Goal: Check status: Check status

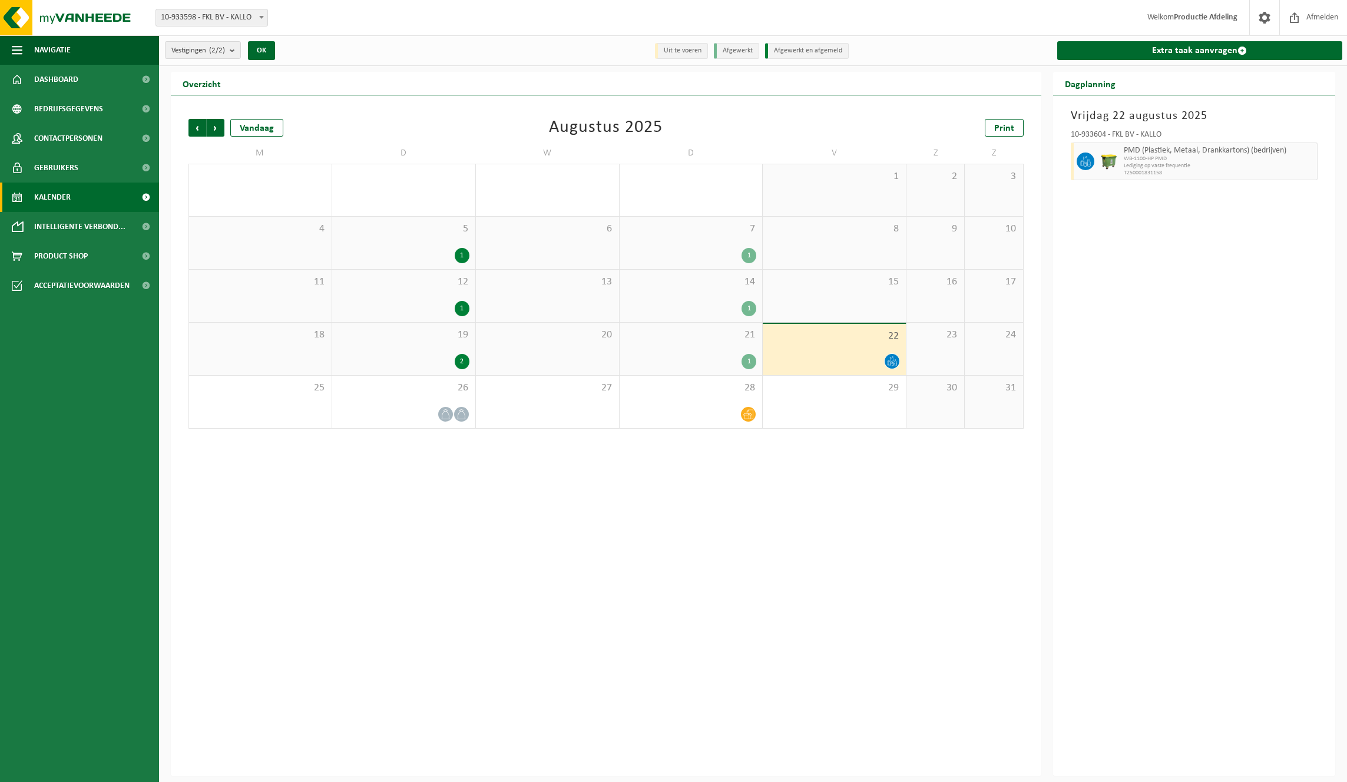
click at [860, 354] on div at bounding box center [834, 361] width 131 height 16
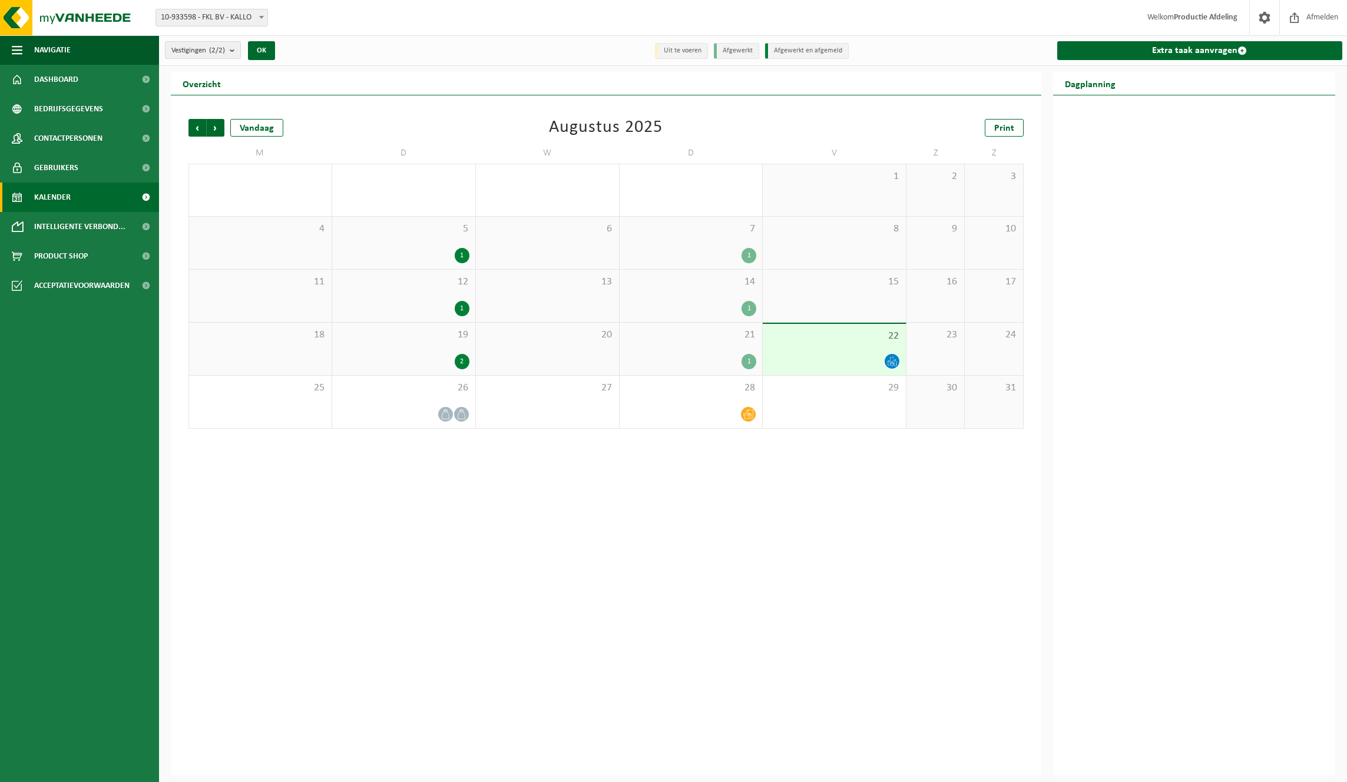
click at [860, 354] on div at bounding box center [834, 361] width 131 height 16
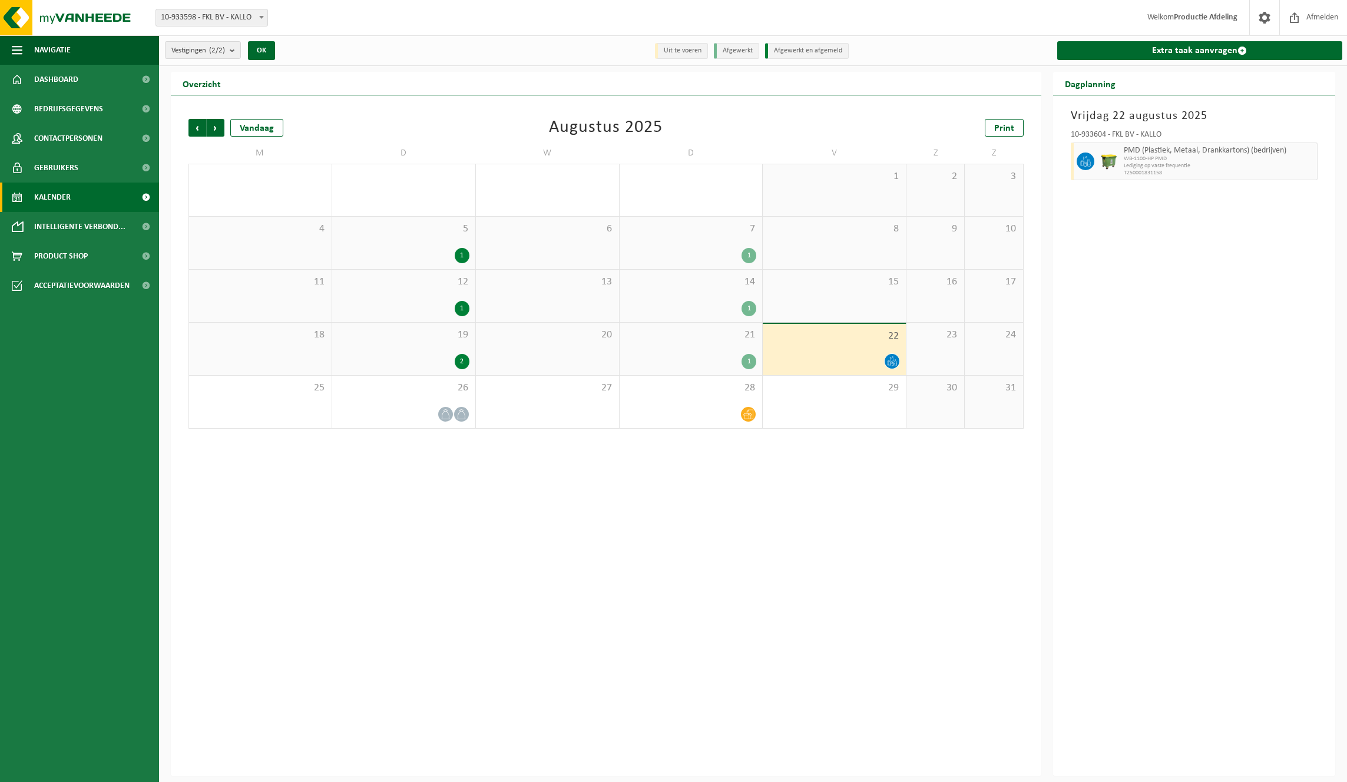
drag, startPoint x: 64, startPoint y: 760, endPoint x: 67, endPoint y: 739, distance: 20.9
click at [64, 758] on ul "Navigatie Afmelden Dashboard Bedrijfsgegevens Contactpersonen Gebruikers Kalend…" at bounding box center [79, 408] width 159 height 747
click at [253, 13] on span "10-933598 - FKL BV - KALLO" at bounding box center [211, 17] width 111 height 16
click at [1167, 20] on span "Welkom Productie Afdeling" at bounding box center [1192, 17] width 114 height 35
click at [1258, 15] on span at bounding box center [1265, 17] width 18 height 35
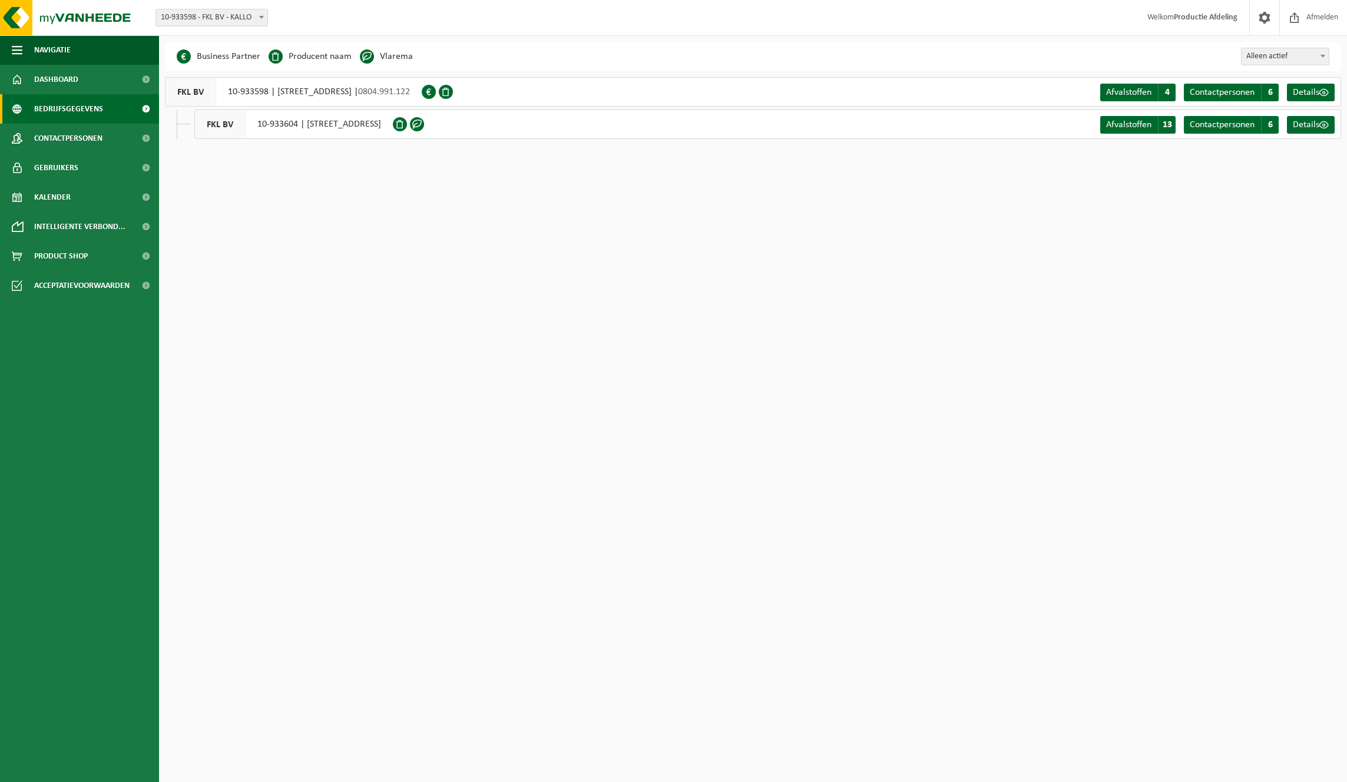
click at [393, 119] on div "FKL BV 10-933604 | MOLENWEG HAVEN 1938, 9130 KALLO" at bounding box center [293, 124] width 198 height 29
click at [1136, 122] on span "Afvalstoffen" at bounding box center [1128, 124] width 45 height 9
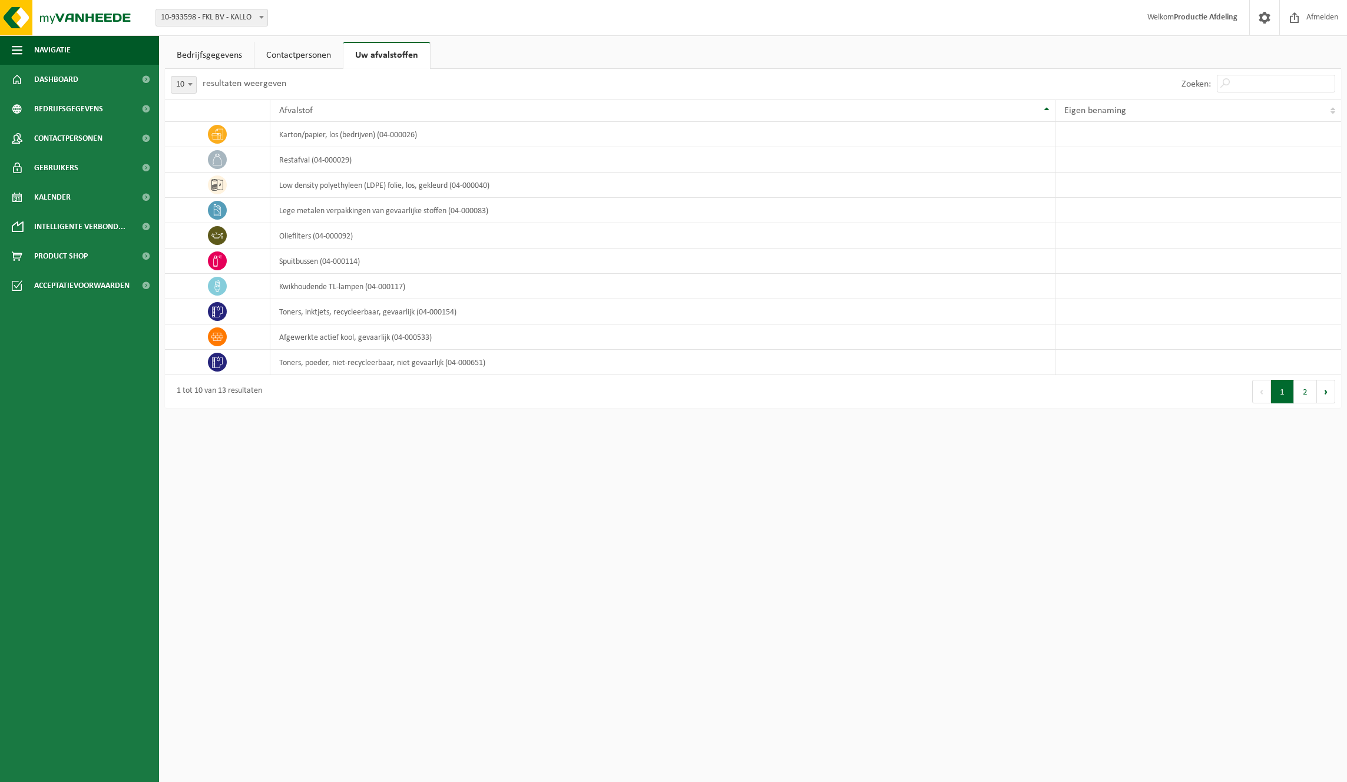
click at [390, 46] on link "Uw afvalstoffen" at bounding box center [386, 55] width 87 height 27
click at [312, 59] on link "Contactpersonen" at bounding box center [298, 55] width 88 height 27
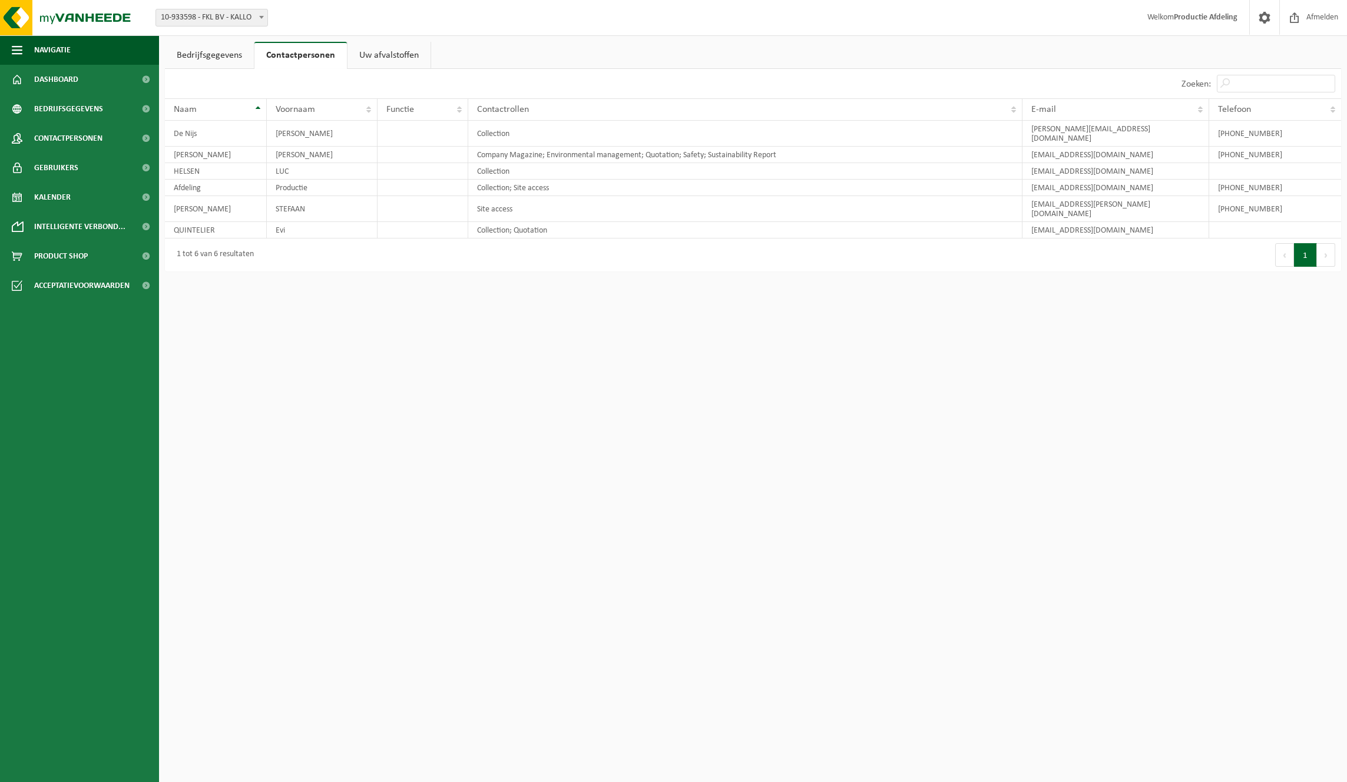
click at [239, 57] on link "Bedrijfsgegevens" at bounding box center [209, 55] width 89 height 27
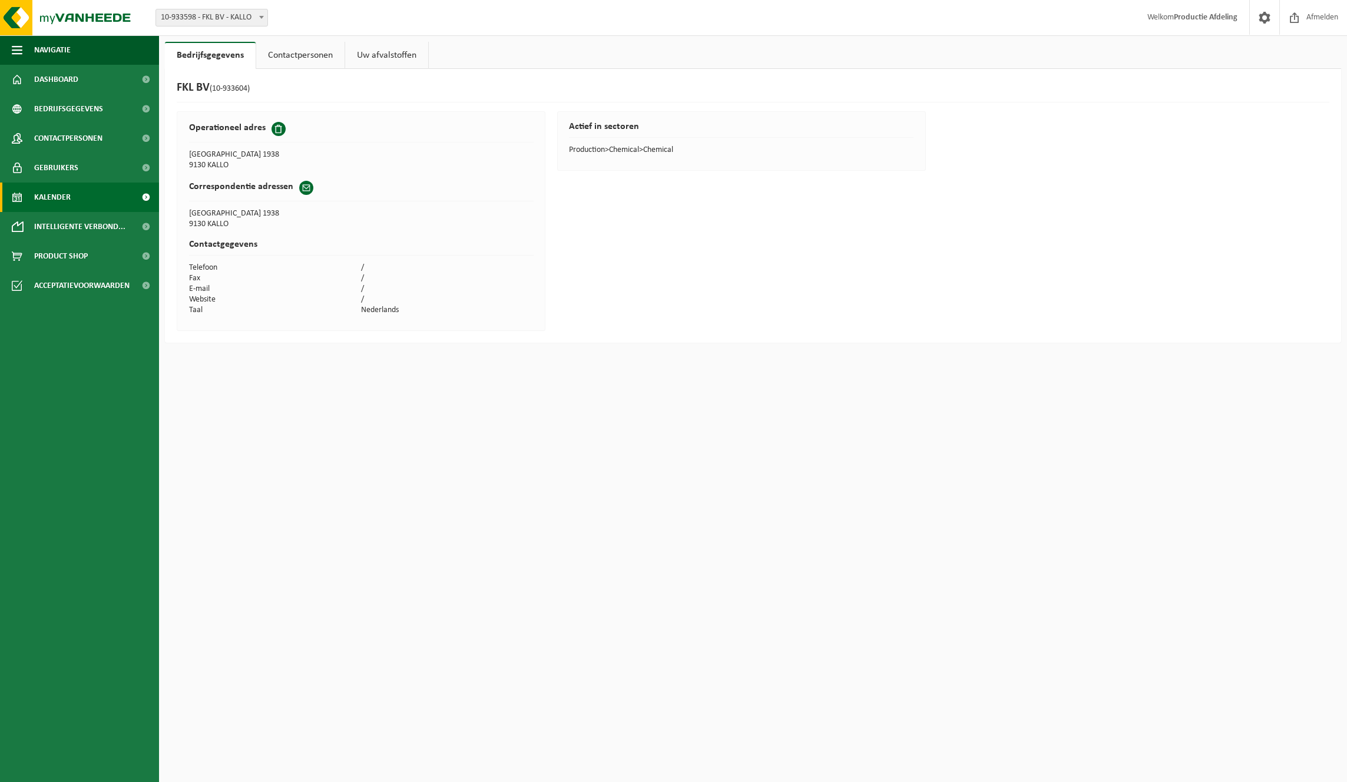
click at [69, 198] on span "Kalender" at bounding box center [52, 197] width 37 height 29
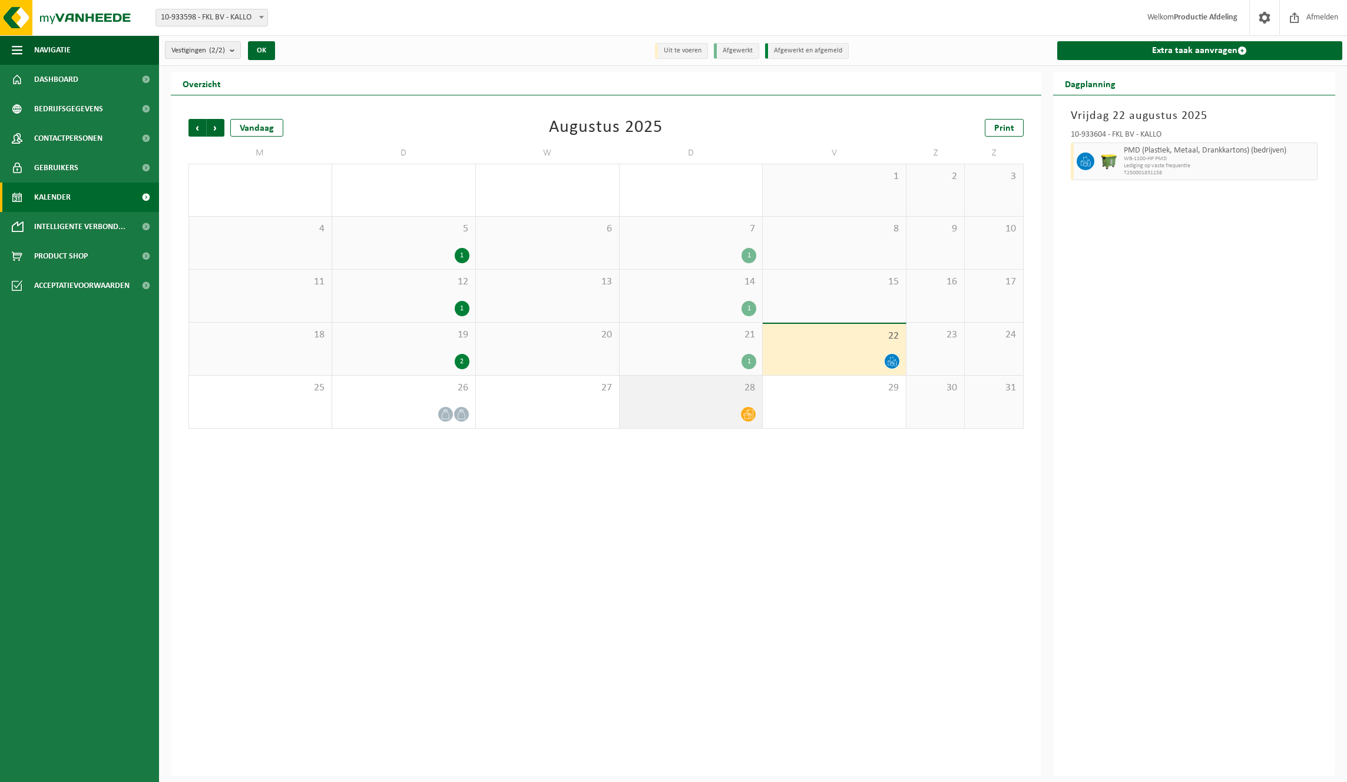
click at [747, 417] on icon at bounding box center [748, 414] width 10 height 10
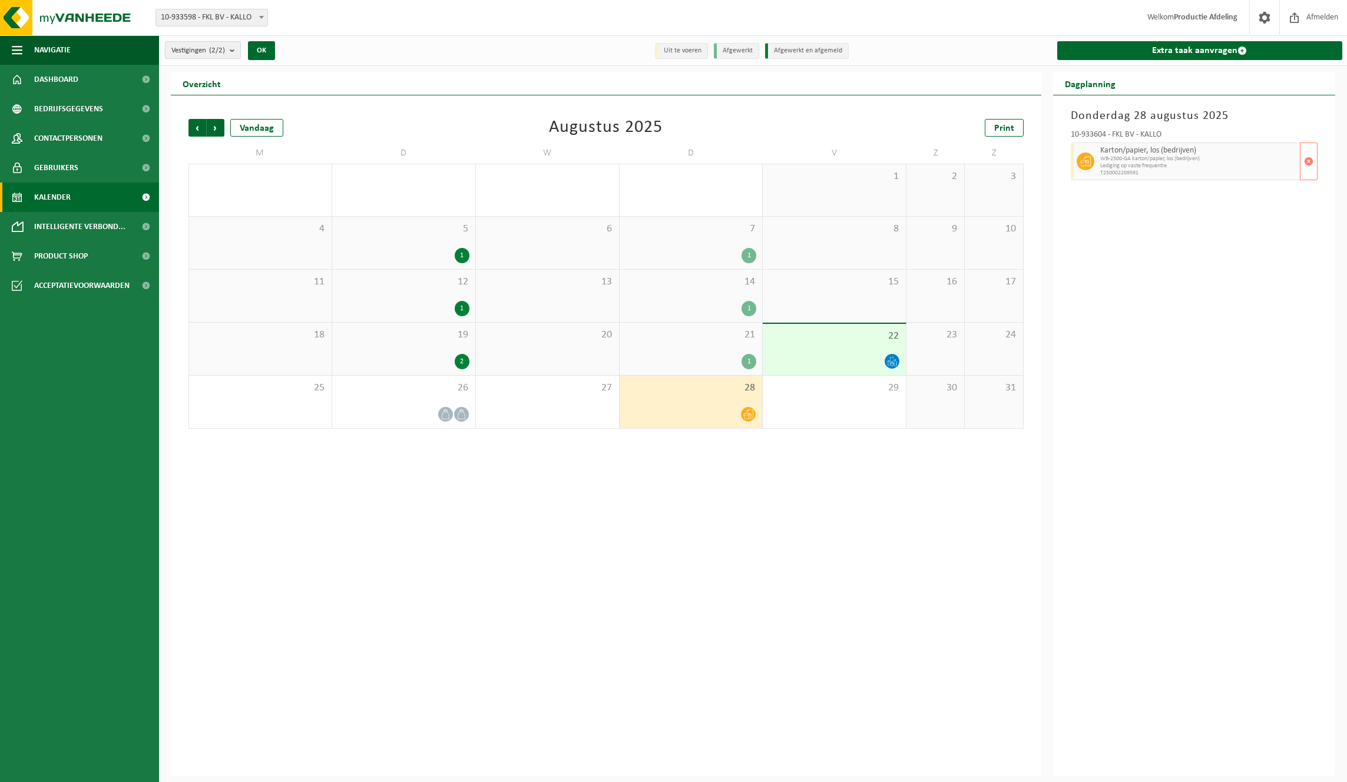
click at [1217, 168] on span "Lediging op vaste frequentie" at bounding box center [1198, 166] width 197 height 7
click at [1200, 153] on span "Karton/papier, los (bedrijven)" at bounding box center [1198, 150] width 197 height 9
click at [1097, 158] on div "Karton/papier, los (bedrijven) WB-2500-GA karton/papier, los (bedrijven) Ledigi…" at bounding box center [1198, 162] width 203 height 38
click at [748, 417] on icon at bounding box center [748, 414] width 10 height 10
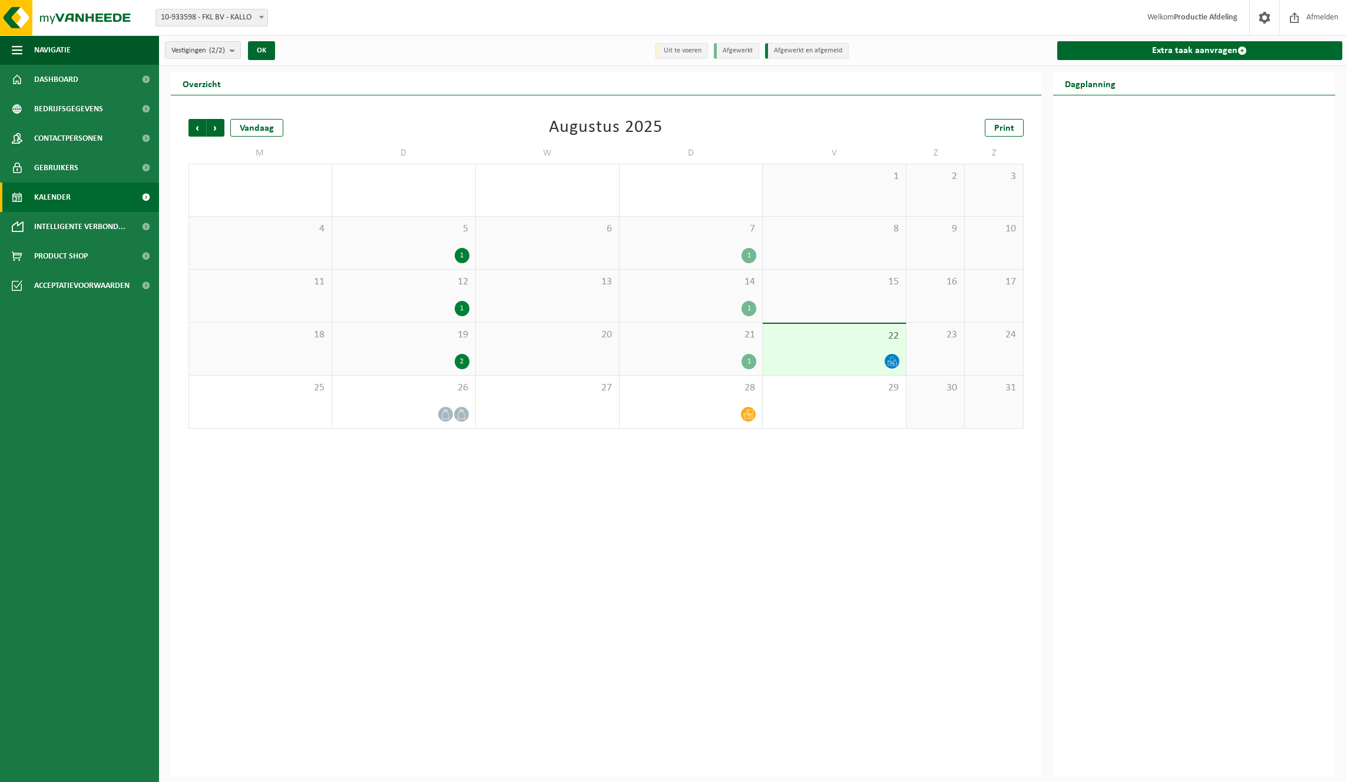
click at [732, 366] on div "1" at bounding box center [690, 361] width 131 height 15
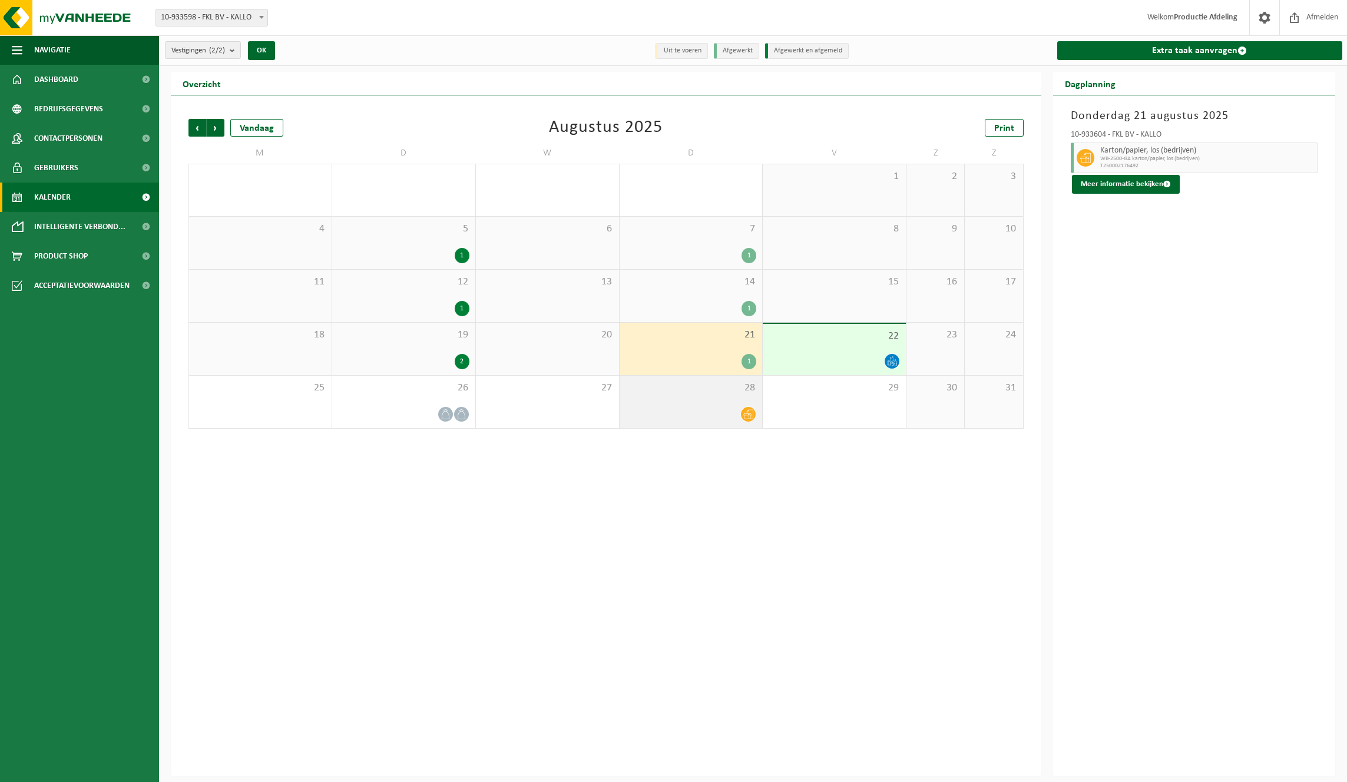
click at [731, 396] on div "28" at bounding box center [691, 402] width 143 height 52
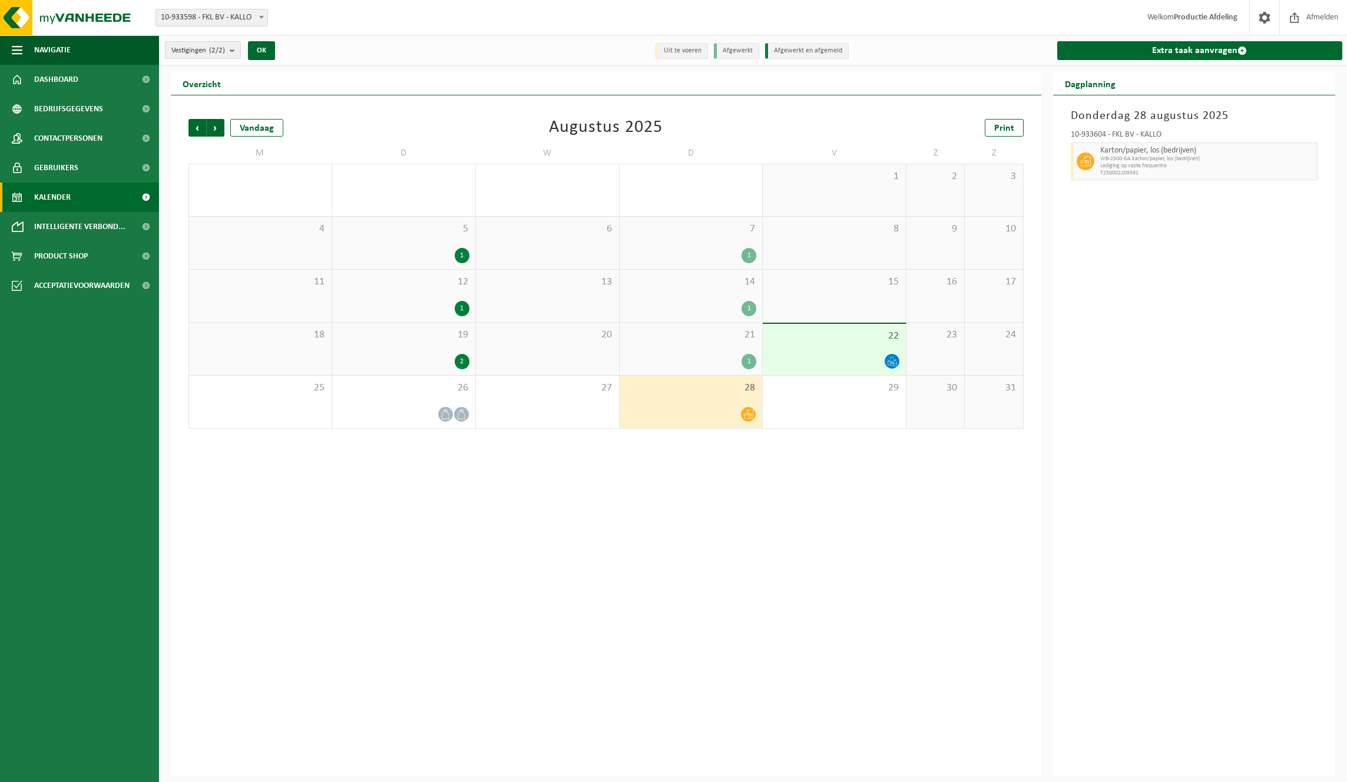
click at [690, 370] on div "21 1" at bounding box center [691, 349] width 143 height 52
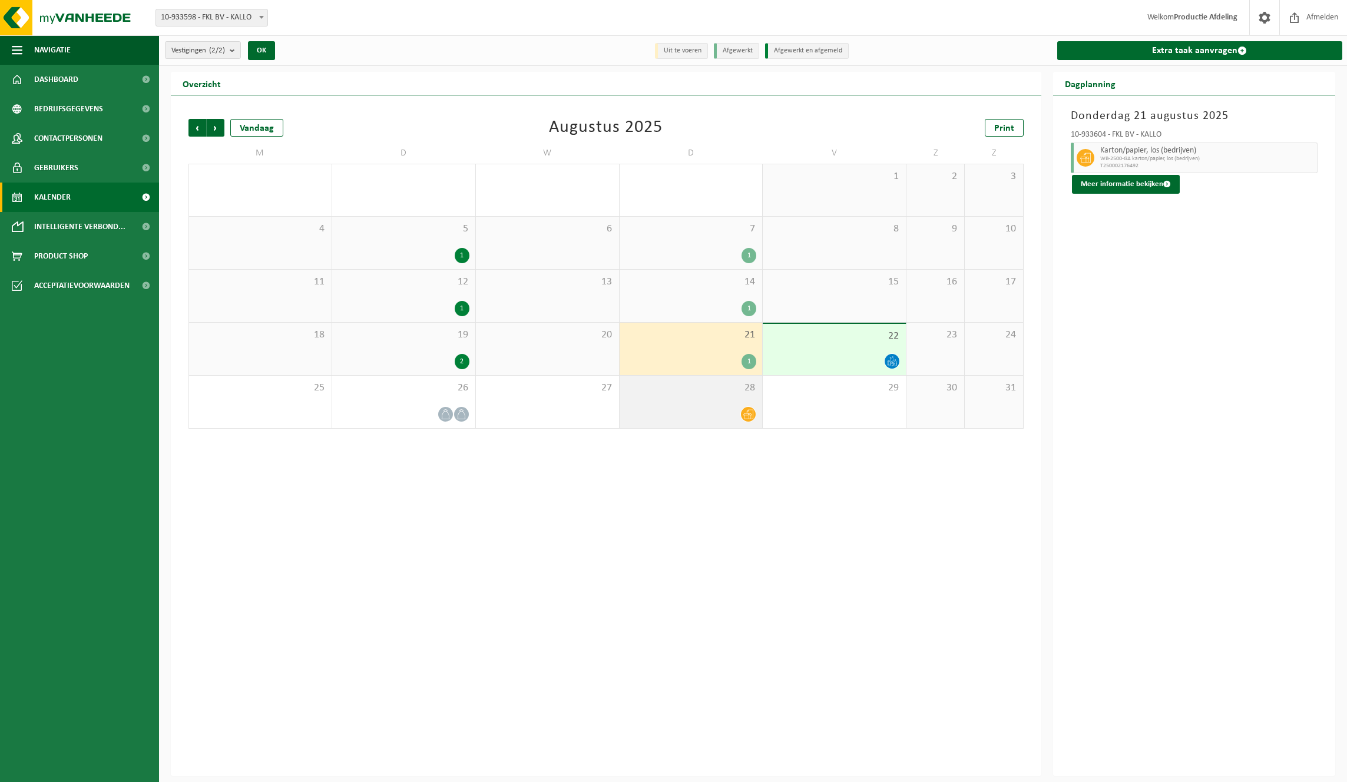
click at [701, 395] on div "28" at bounding box center [691, 402] width 143 height 52
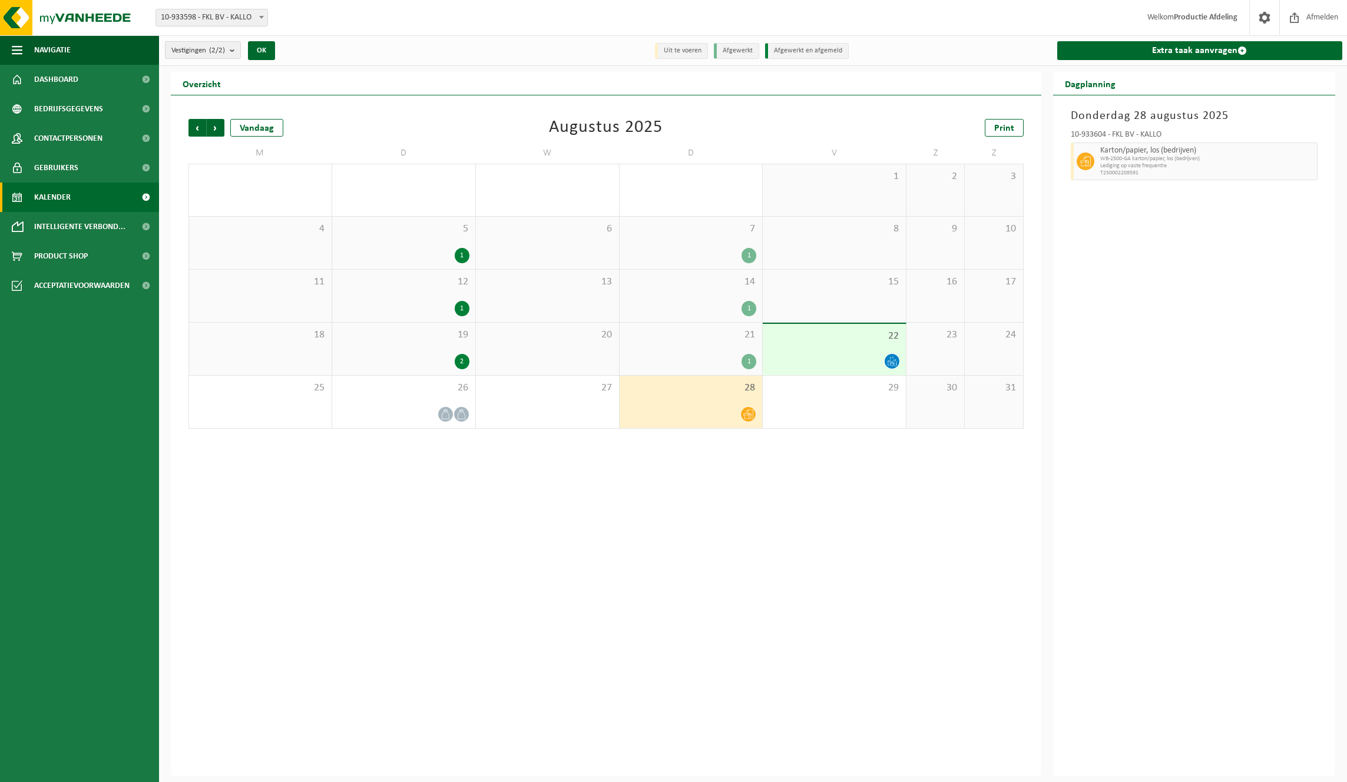
click at [726, 341] on div "21 1" at bounding box center [691, 349] width 143 height 52
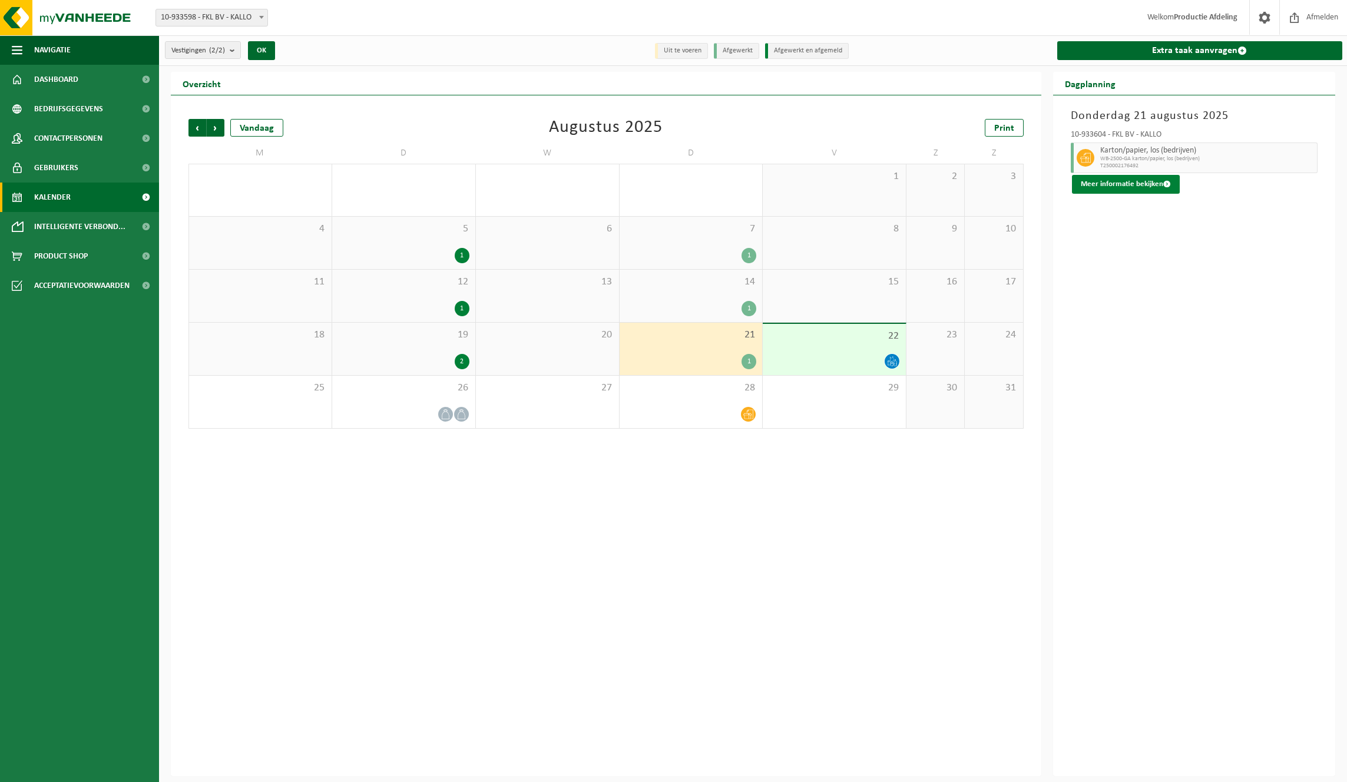
click at [1097, 184] on button "Meer informatie bekijken" at bounding box center [1126, 184] width 108 height 19
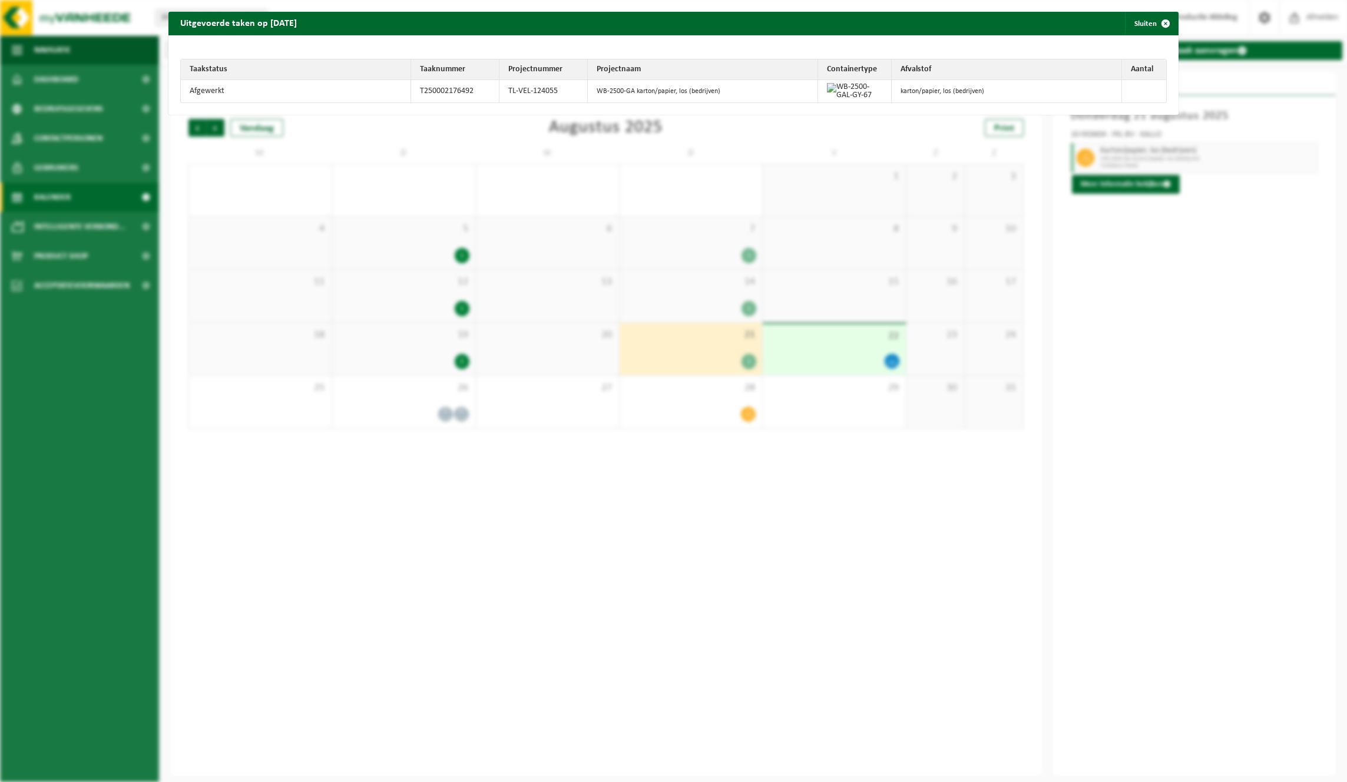
click at [674, 361] on div "Uitgevoerde taken op [DATE] Sluiten Taakstatus Taaknummer Projectnummer Project…" at bounding box center [673, 391] width 1347 height 782
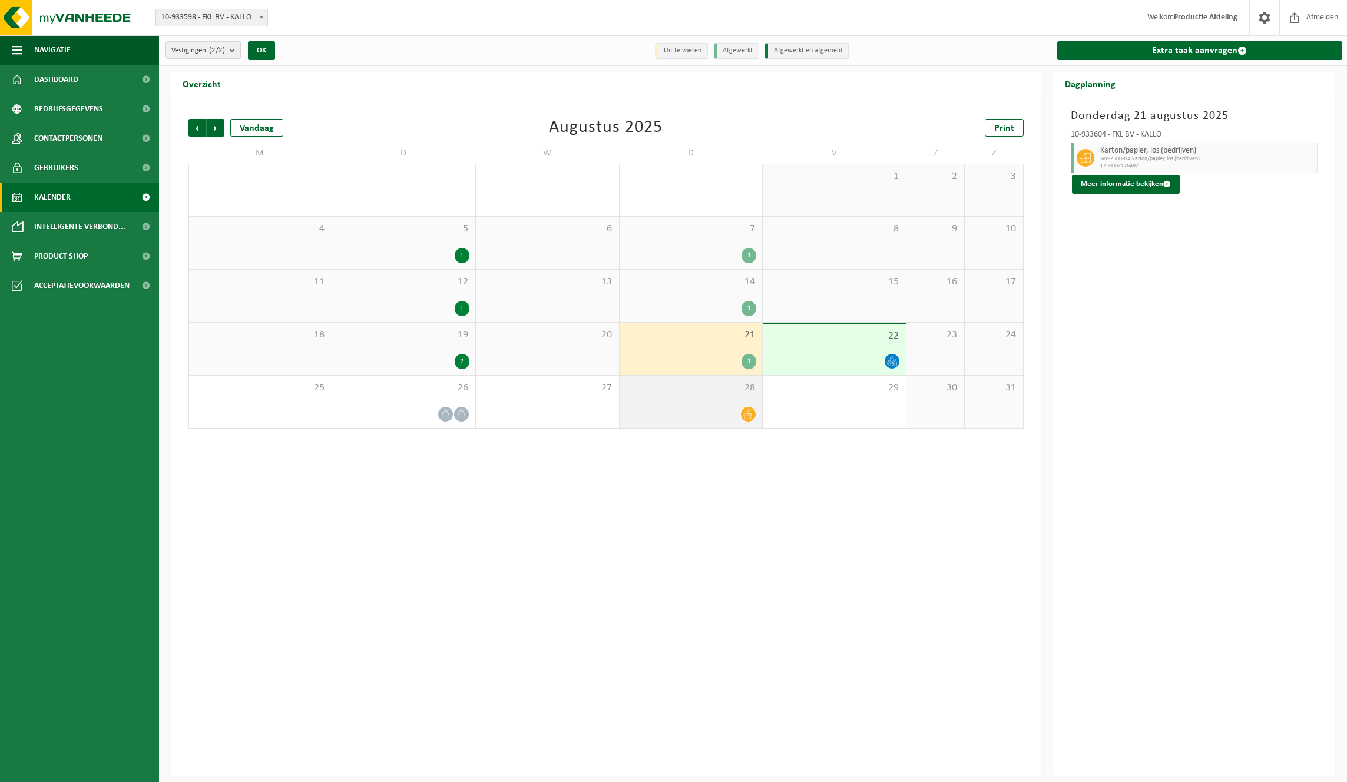
click at [723, 425] on div "28" at bounding box center [691, 402] width 143 height 52
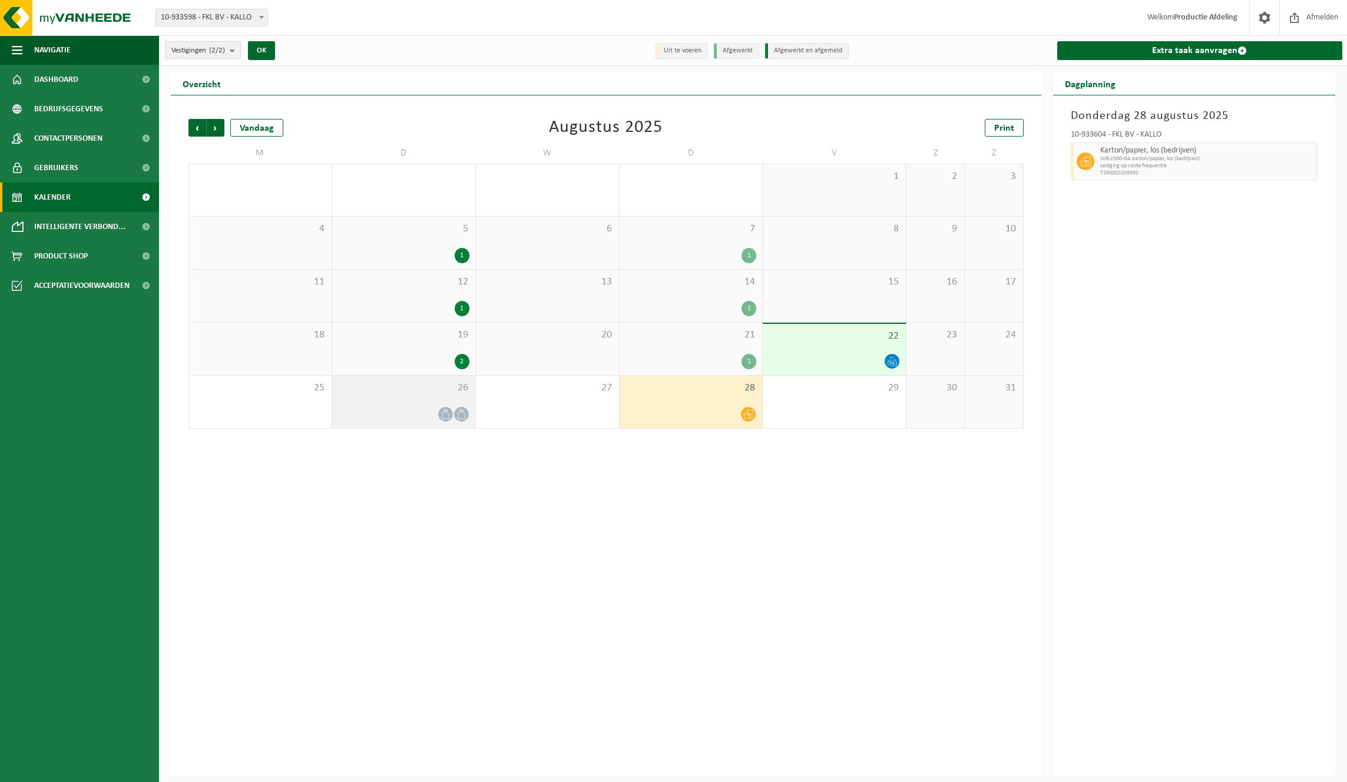
click at [451, 416] on span at bounding box center [445, 414] width 15 height 15
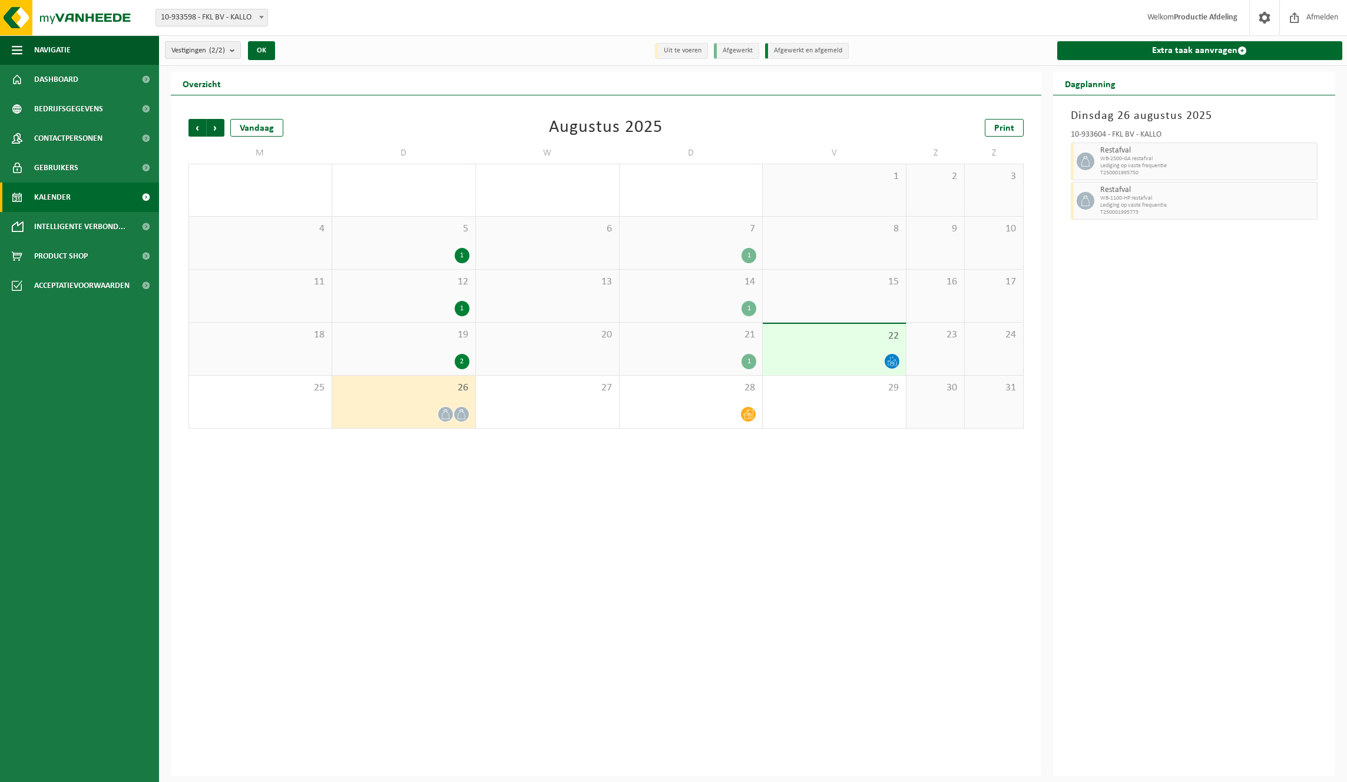
drag, startPoint x: 1129, startPoint y: 227, endPoint x: 1122, endPoint y: 227, distance: 7.1
click at [1129, 227] on div "[DATE] 10-933604 - FKL BV - KALLO Restafval WB-2500-GA restafval Lediging op va…" at bounding box center [1194, 435] width 282 height 681
click at [723, 418] on div at bounding box center [690, 414] width 131 height 16
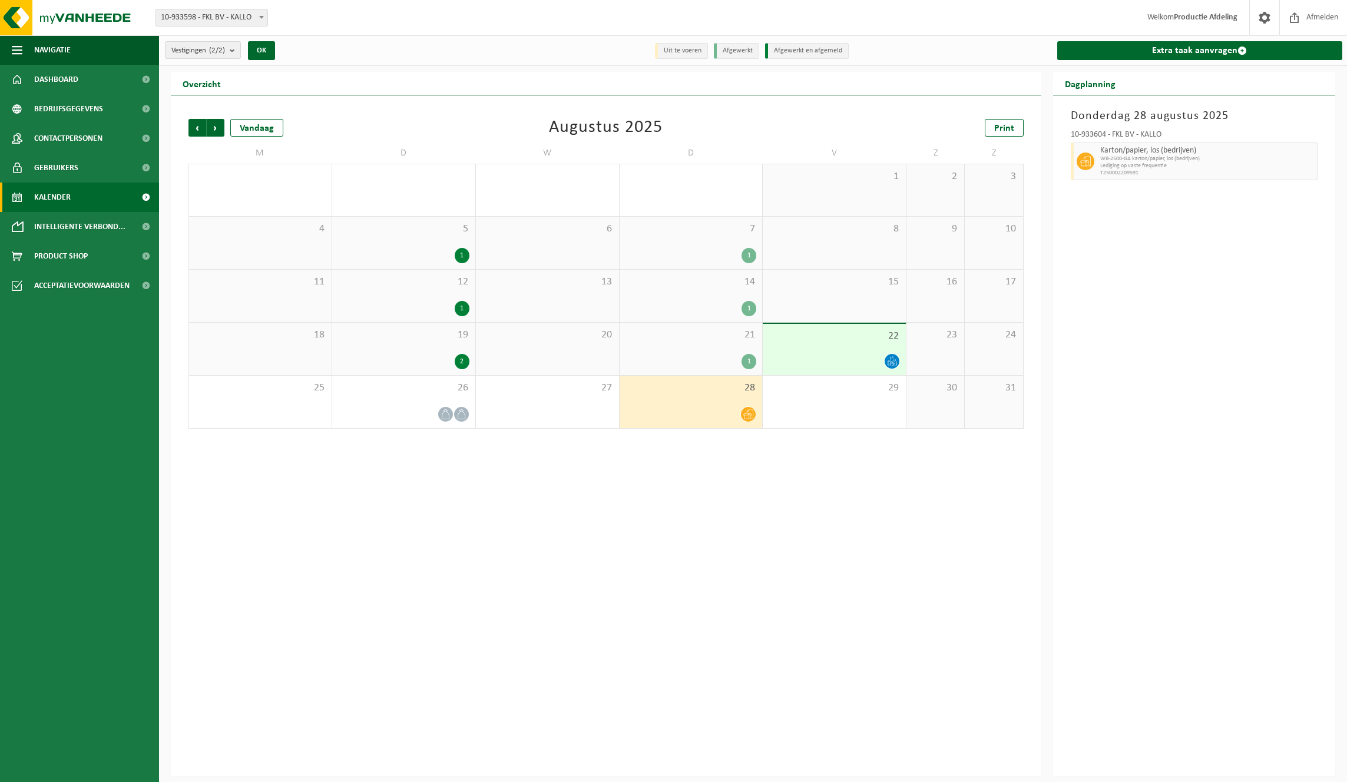
click at [799, 360] on div at bounding box center [834, 361] width 131 height 16
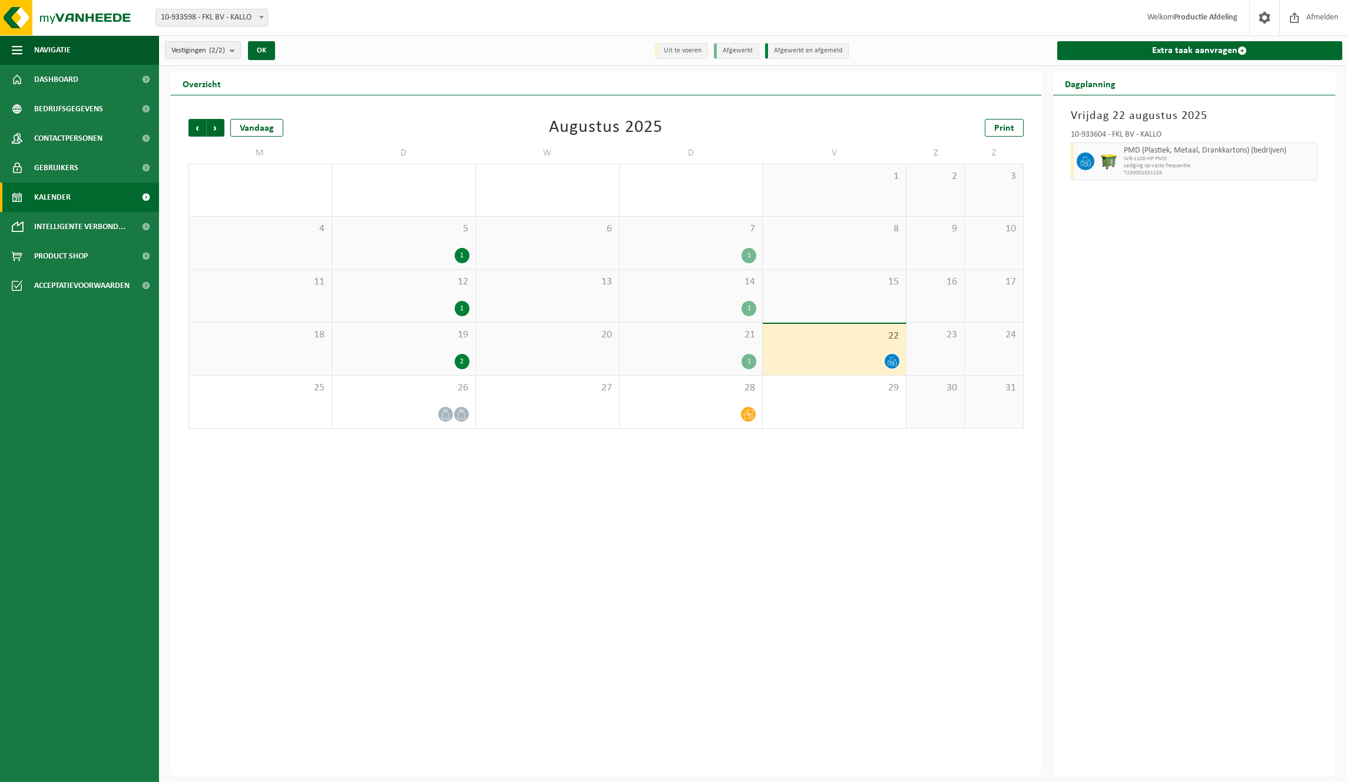
click at [1124, 170] on span "T250001831158" at bounding box center [1219, 173] width 190 height 7
click at [1119, 205] on div "[DATE] 10-933604 - FKL BV - KALLO PMD (Plastiek, Metaal, Drankkartons) (bedrijv…" at bounding box center [1194, 435] width 282 height 681
click at [74, 196] on link "Kalender" at bounding box center [79, 197] width 159 height 29
click at [681, 415] on div at bounding box center [690, 414] width 131 height 16
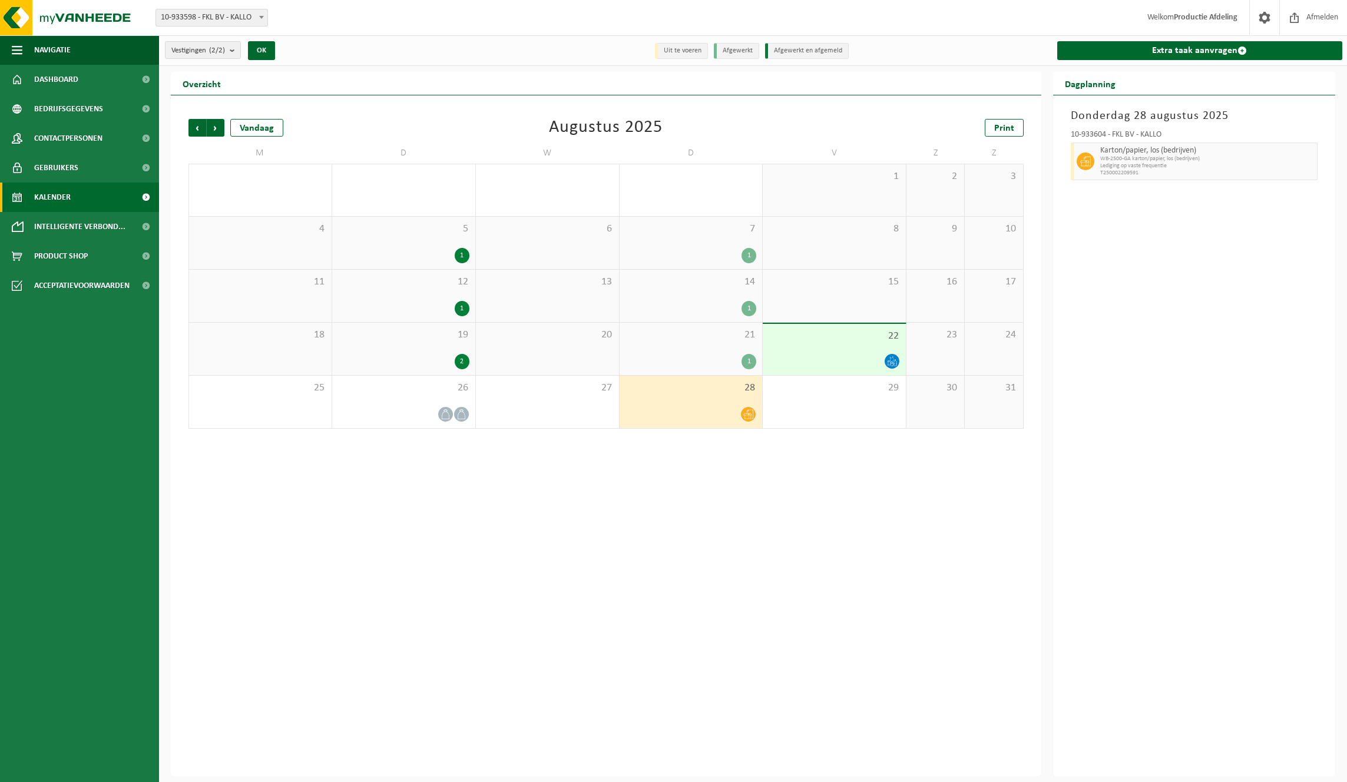
click at [820, 359] on div at bounding box center [834, 361] width 131 height 16
